Goal: Information Seeking & Learning: Find specific page/section

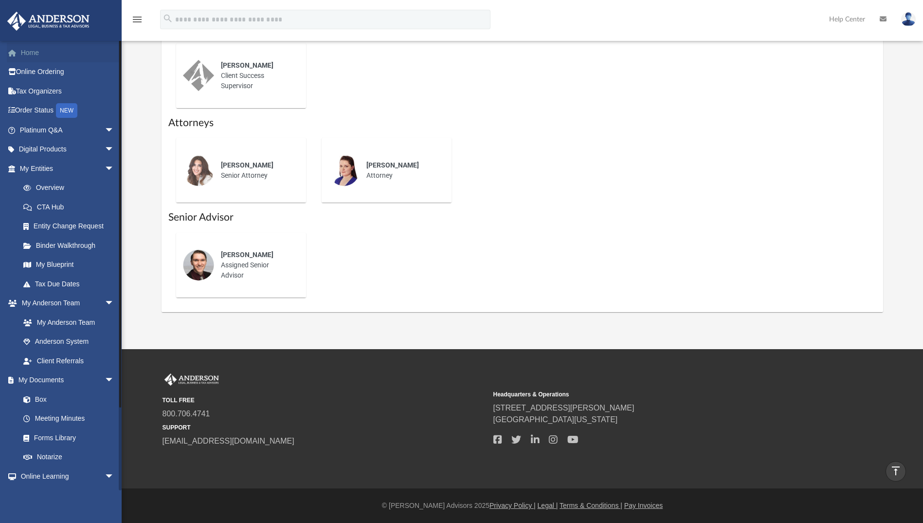
click at [30, 55] on link "Home" at bounding box center [68, 52] width 122 height 19
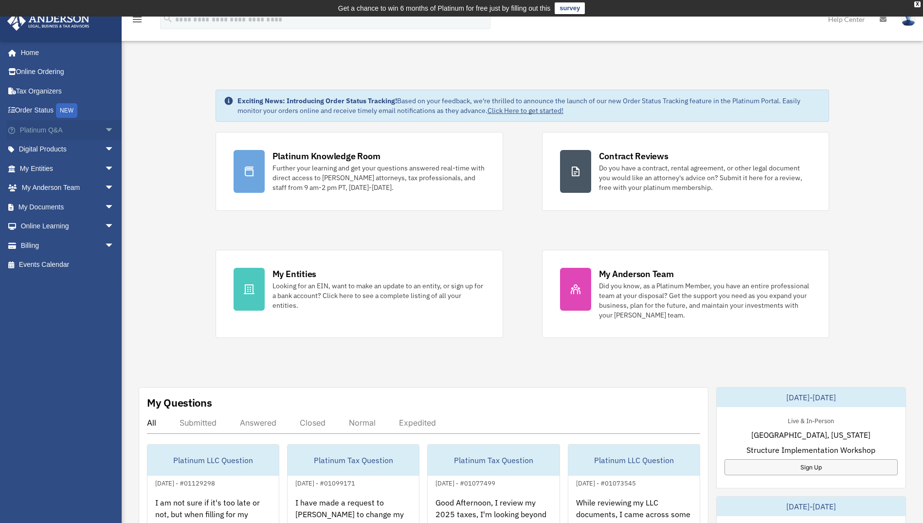
click at [105, 129] on span "arrow_drop_down" at bounding box center [114, 130] width 19 height 20
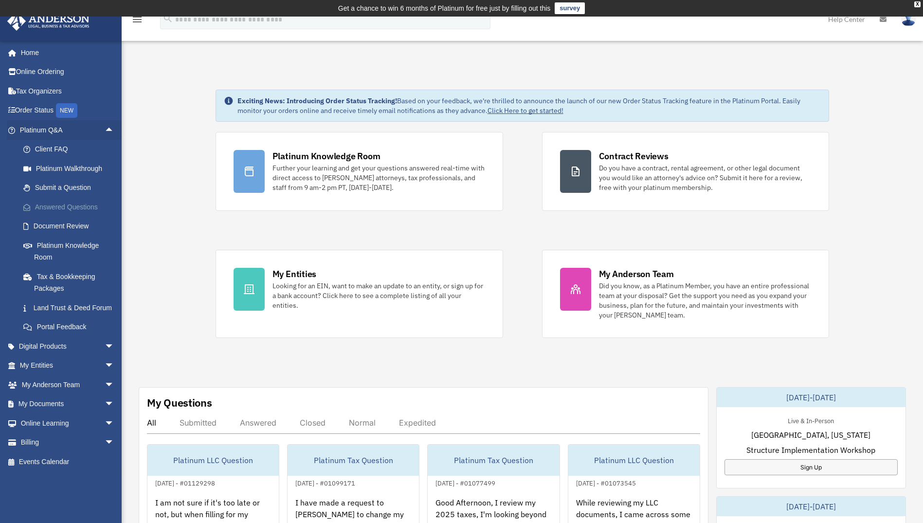
click at [86, 207] on link "Answered Questions" at bounding box center [71, 206] width 115 height 19
